Goal: Transaction & Acquisition: Purchase product/service

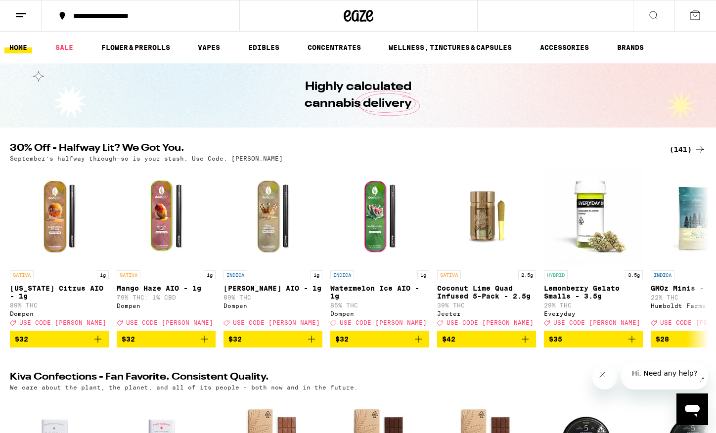
click at [686, 149] on div "(141)" at bounding box center [688, 149] width 37 height 12
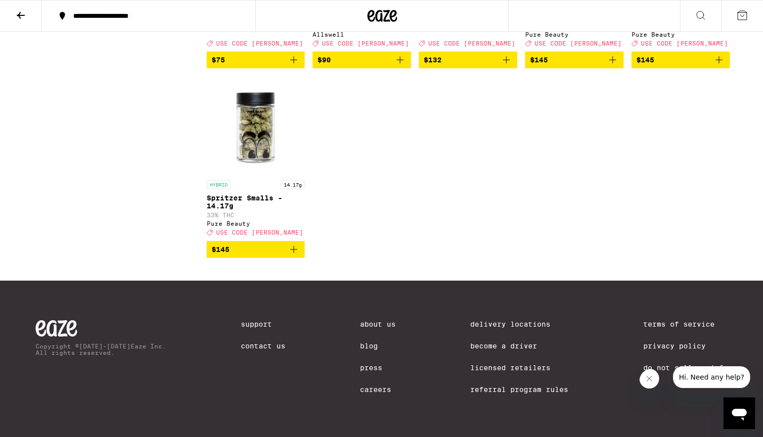
scroll to position [5538, 0]
